Goal: Task Accomplishment & Management: Manage account settings

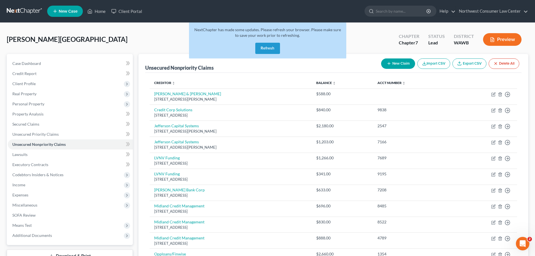
click at [262, 48] on button "Refresh" at bounding box center [267, 48] width 25 height 11
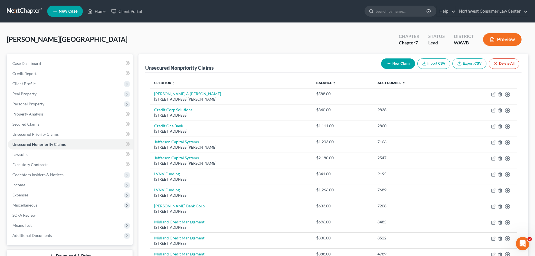
click at [18, 13] on link at bounding box center [25, 11] width 36 height 10
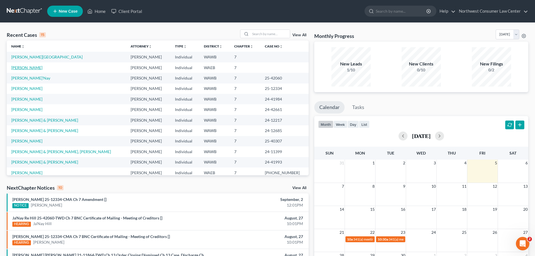
click at [24, 66] on link "[PERSON_NAME]" at bounding box center [26, 67] width 31 height 5
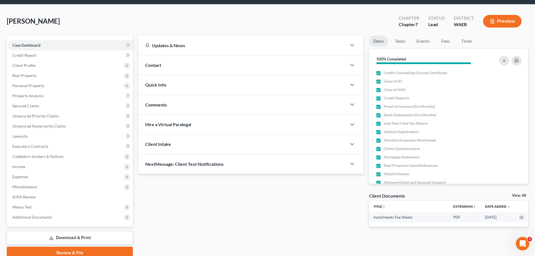
scroll to position [28, 0]
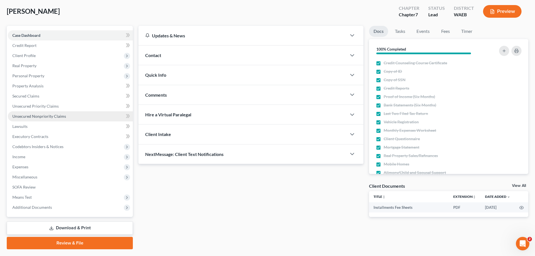
click at [89, 112] on link "Unsecured Nonpriority Claims" at bounding box center [70, 116] width 125 height 10
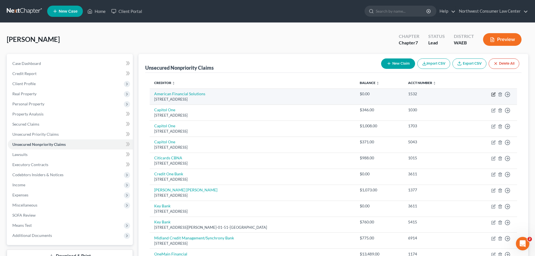
click at [492, 94] on icon "button" at bounding box center [493, 94] width 4 height 4
select select "50"
select select "3"
select select "0"
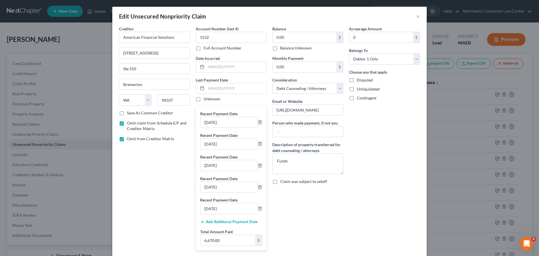
click at [233, 223] on button "Add Additional Payment Date" at bounding box center [229, 222] width 58 height 4
click at [213, 228] on input "text" at bounding box center [228, 230] width 57 height 11
type input "[DATE]"
click at [219, 243] on button "Add Additional Payment Date" at bounding box center [229, 243] width 58 height 4
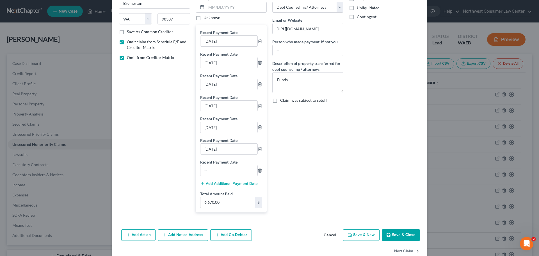
scroll to position [84, 0]
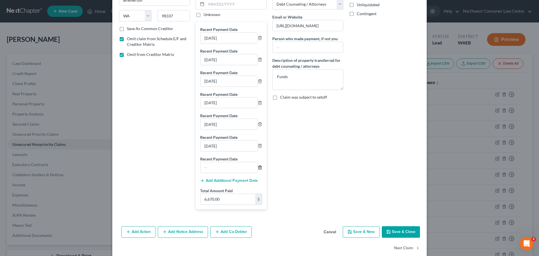
click at [258, 168] on icon "button" at bounding box center [260, 167] width 4 height 4
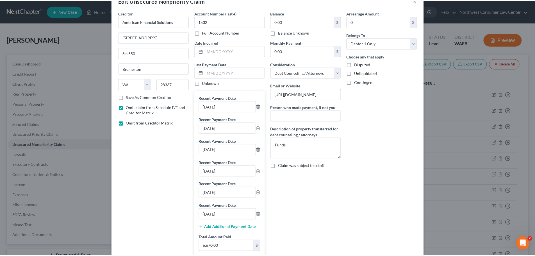
scroll to position [72, 0]
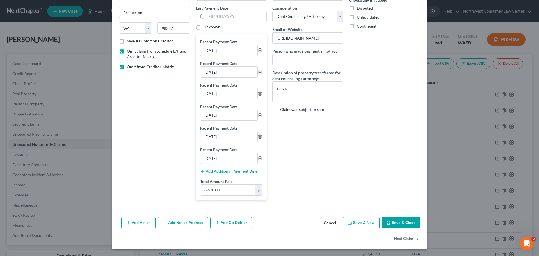
click at [400, 221] on button "Save & Close" at bounding box center [401, 223] width 38 height 12
